Goal: Task Accomplishment & Management: Use online tool/utility

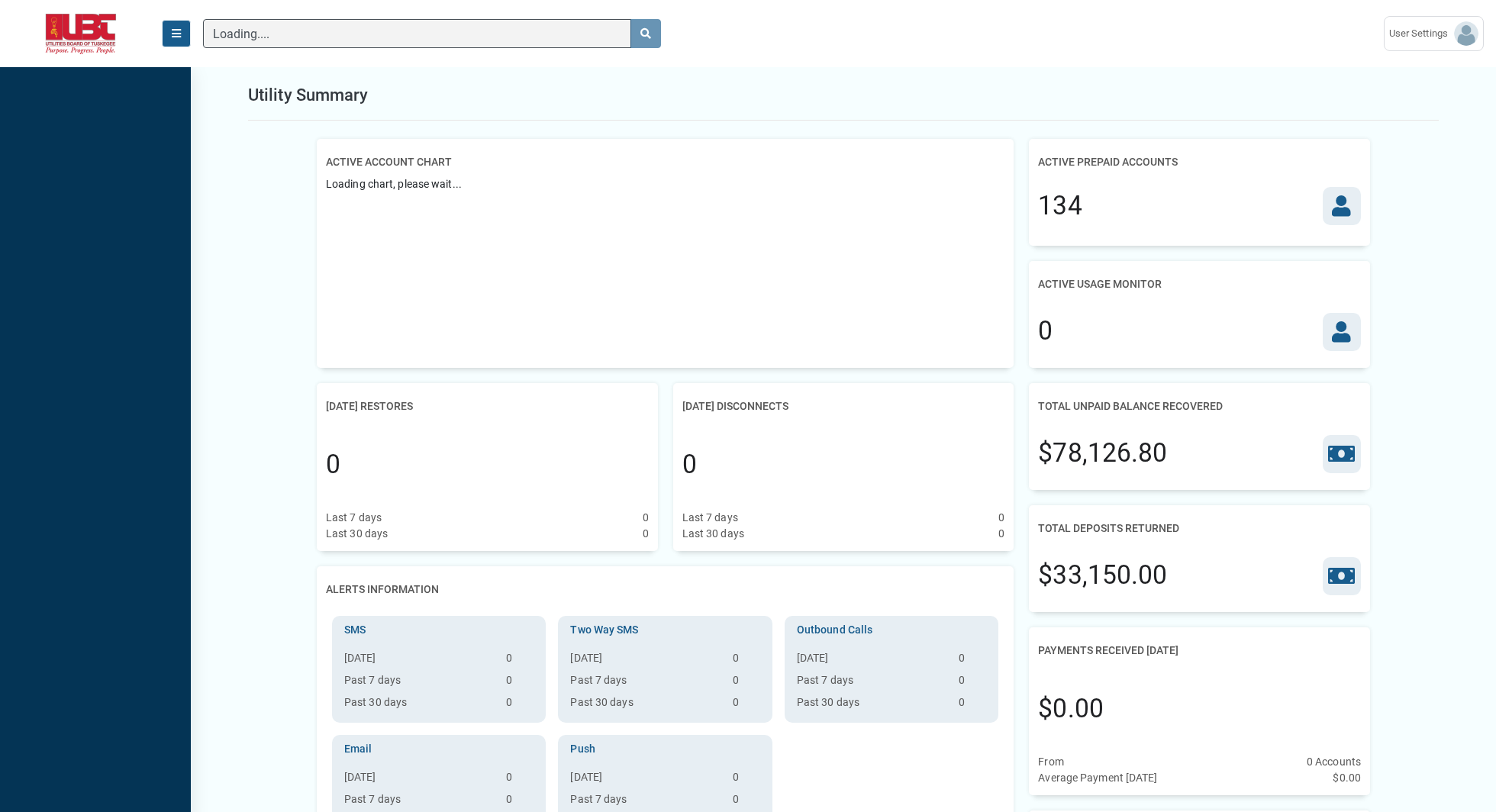
scroll to position [6, 1]
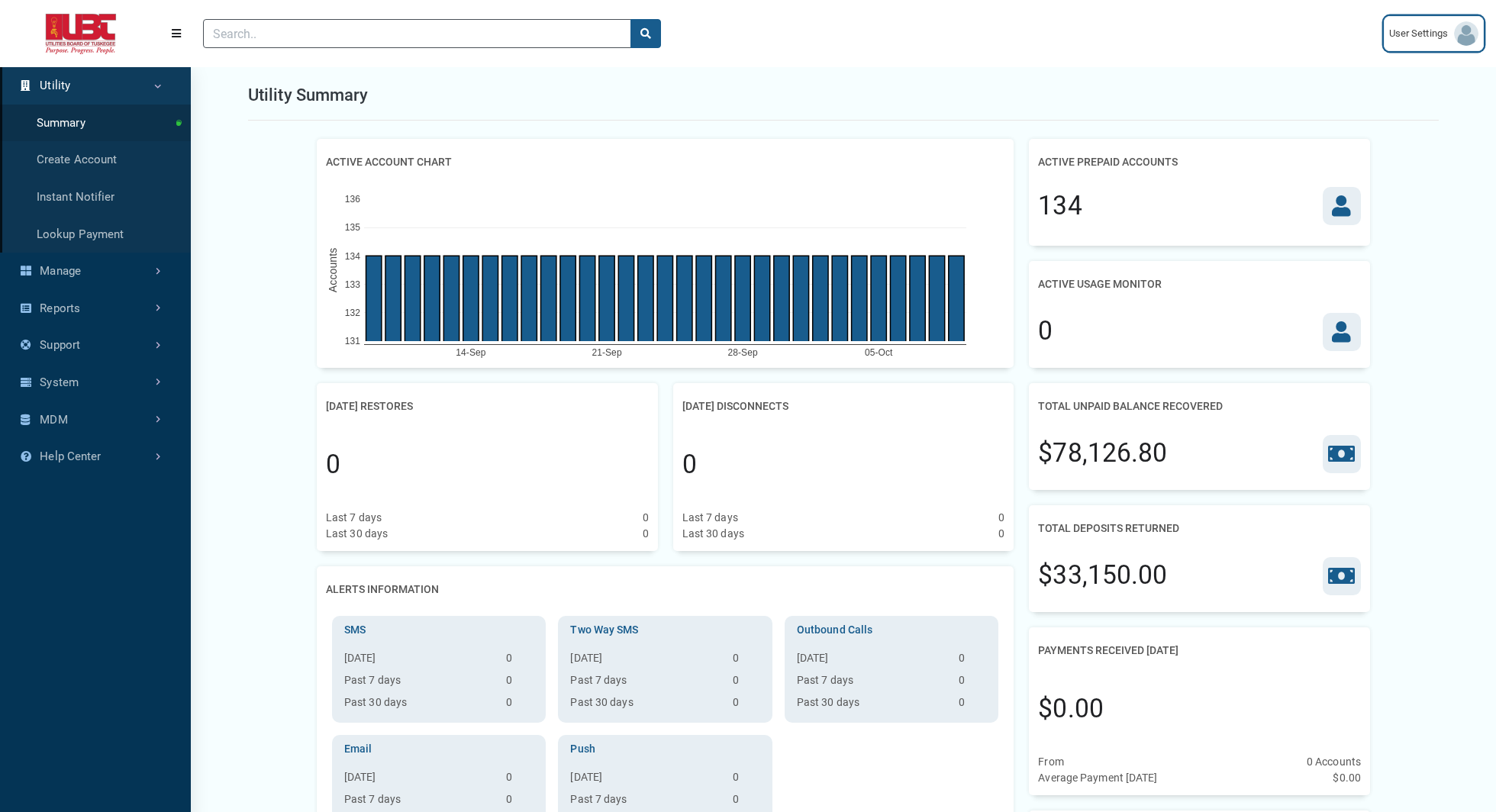
click at [1465, 40] on img at bounding box center [1466, 33] width 24 height 24
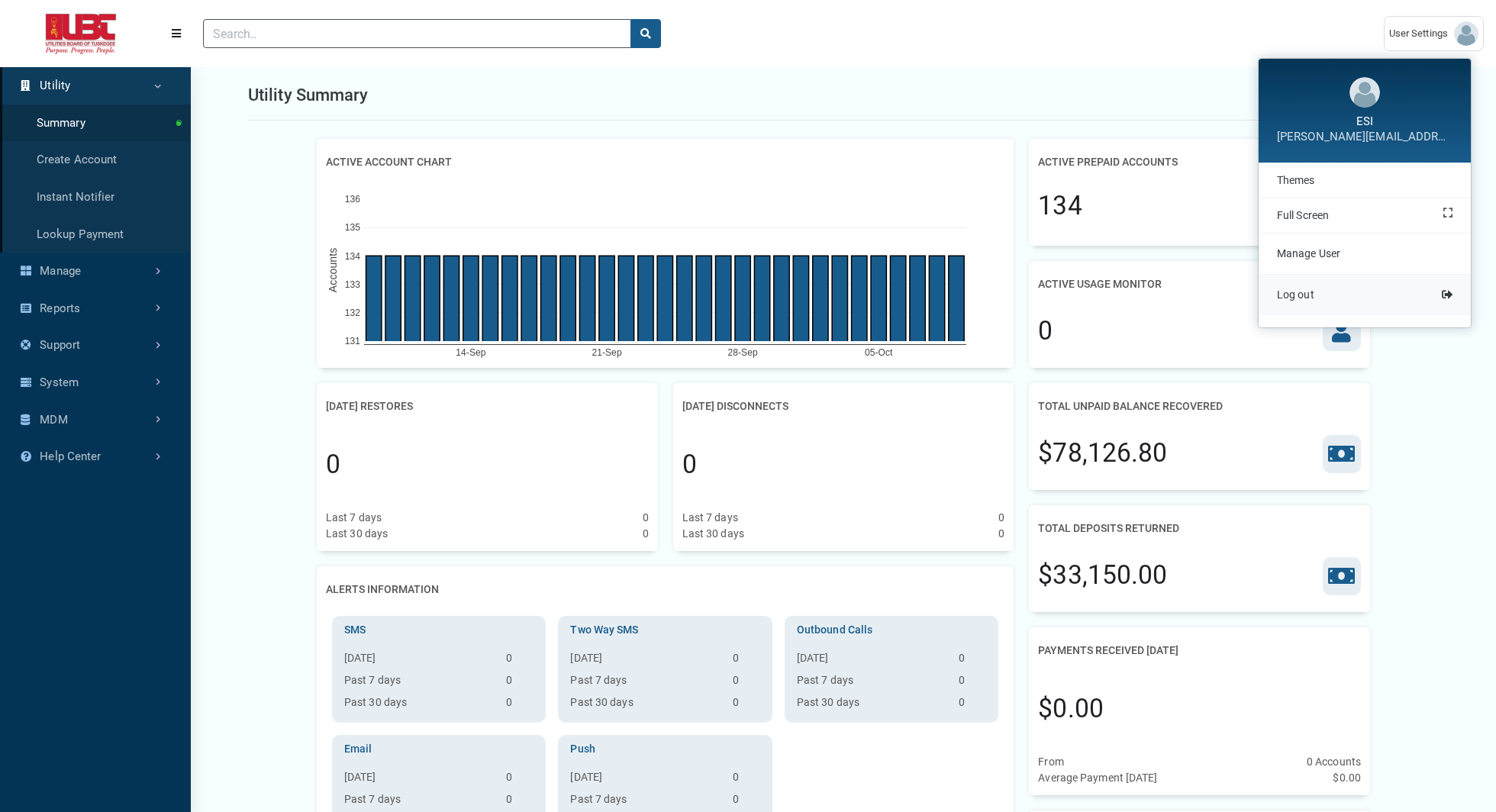
click at [1349, 294] on link "Log out" at bounding box center [1365, 295] width 212 height 40
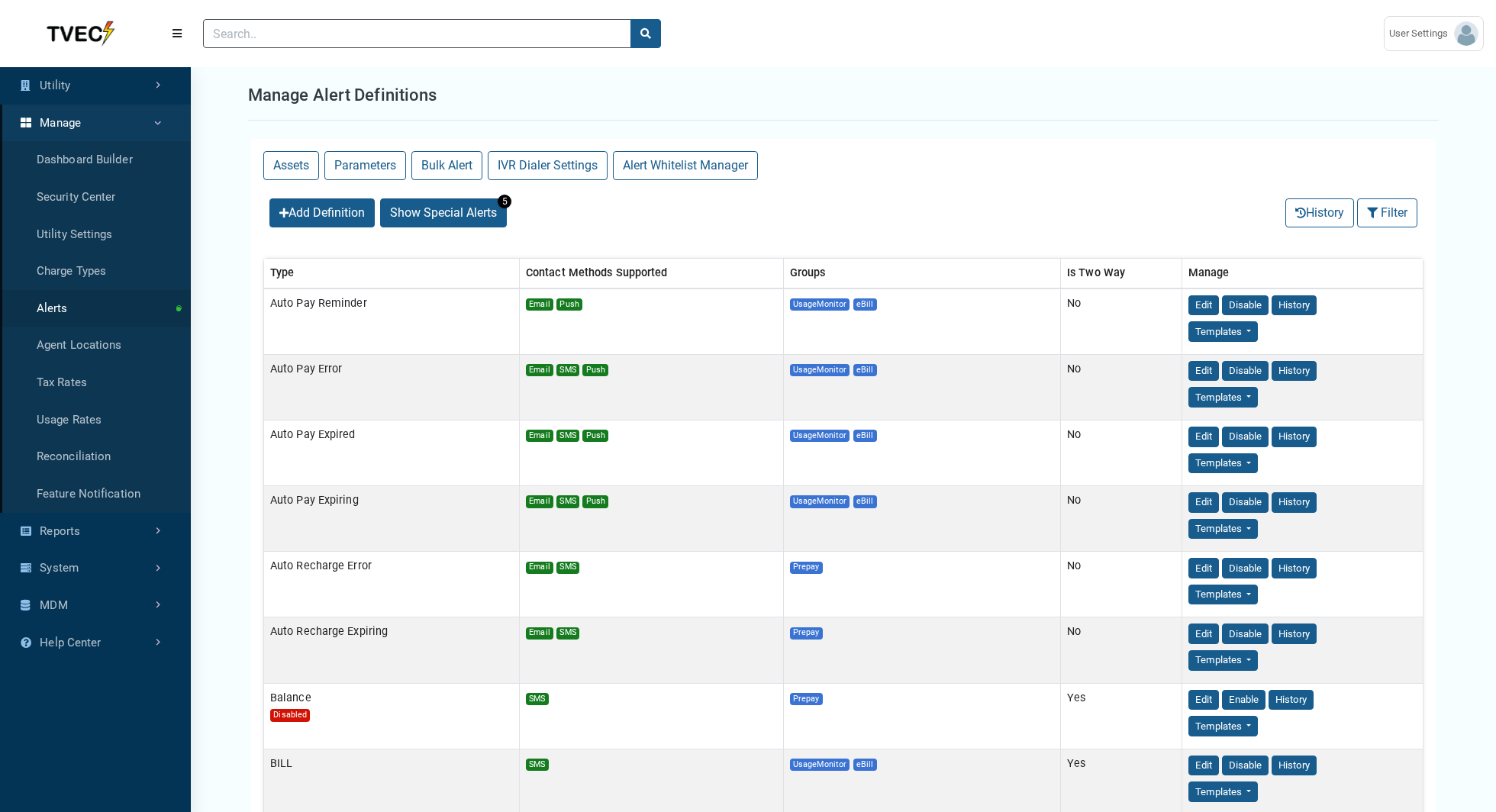
select select "25 per page"
click at [95, 152] on link "Dashboard Builder" at bounding box center [96, 159] width 191 height 37
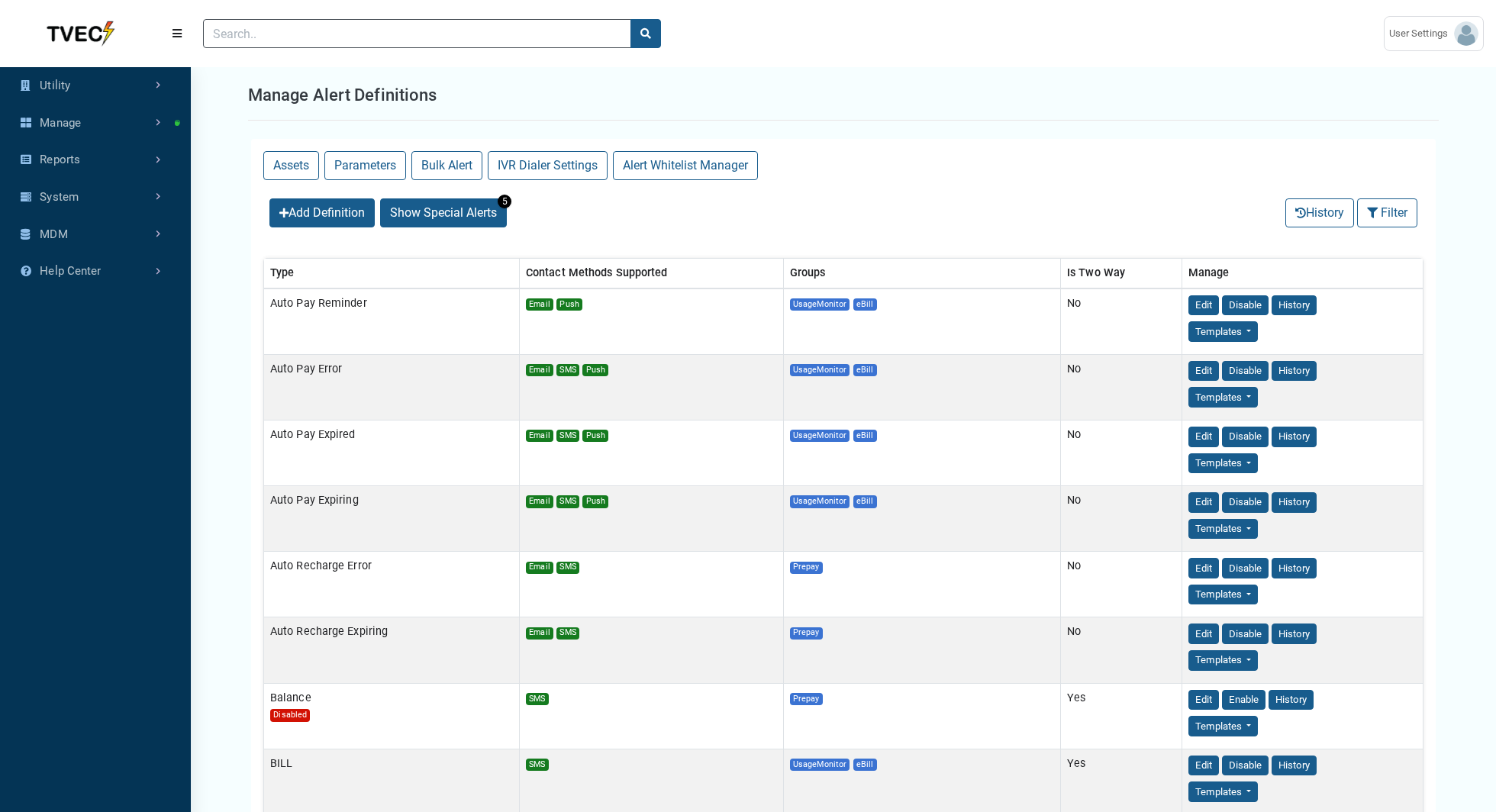
click at [95, 152] on link "Reports" at bounding box center [96, 159] width 191 height 37
